Goal: Task Accomplishment & Management: Use online tool/utility

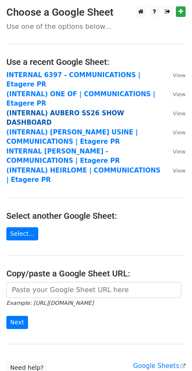
click at [63, 110] on strong "(INTERNAL) AUBERO SS26 SHOW DASHBOARD" at bounding box center [65, 118] width 118 height 17
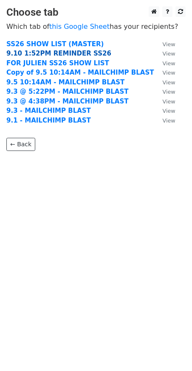
click at [22, 53] on strong "9.10 1:52PM REMINDER SS26" at bounding box center [58, 54] width 105 height 8
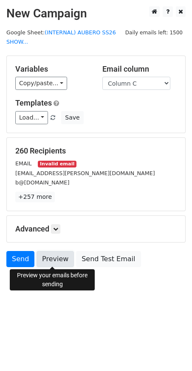
click at [47, 258] on link "Preview" at bounding box center [55, 259] width 37 height 16
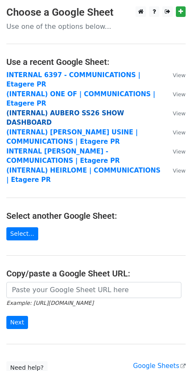
click at [46, 110] on strong "(INTERNAL) AUBERO SS26 SHOW DASHBOARD" at bounding box center [65, 118] width 118 height 17
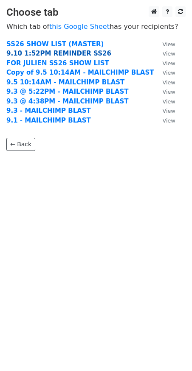
click at [16, 54] on strong "9.10 1:52PM REMINDER SS26" at bounding box center [58, 54] width 105 height 8
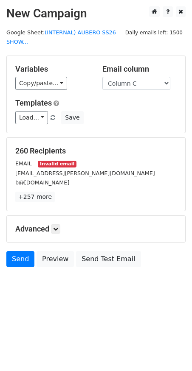
click at [35, 167] on div "EMAIL Invalid email" at bounding box center [96, 164] width 174 height 10
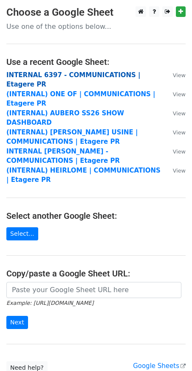
click at [54, 76] on strong "INTERNAL 6397 - COMMUNICATIONS | Etagere PR" at bounding box center [73, 79] width 134 height 17
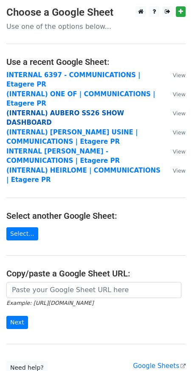
click at [47, 110] on strong "(INTERNAL) AUBERO SS26 SHOW DASHBOARD" at bounding box center [65, 118] width 118 height 17
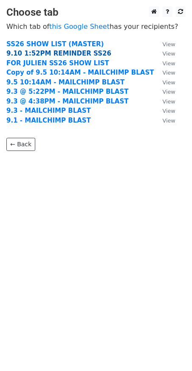
click at [30, 56] on strong "9.10 1:52PM REMINDER SS26" at bounding box center [58, 54] width 105 height 8
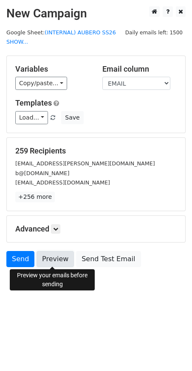
click at [45, 254] on link "Preview" at bounding box center [55, 259] width 37 height 16
click at [48, 257] on link "Preview" at bounding box center [55, 259] width 37 height 16
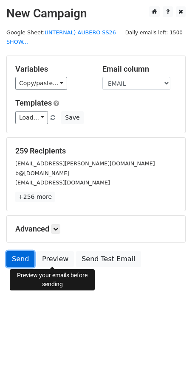
click at [15, 253] on link "Send" at bounding box center [20, 259] width 28 height 16
